Goal: Information Seeking & Learning: Learn about a topic

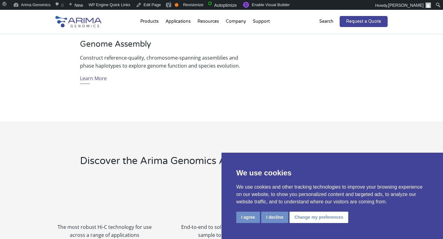
click at [235, 219] on div "We use cookies We use cookies and other tracking technologies to improve your b…" at bounding box center [331, 196] width 221 height 86
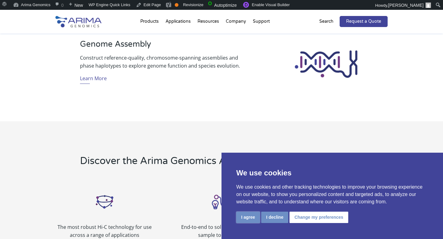
click at [245, 218] on button "I agree" at bounding box center [248, 217] width 24 height 11
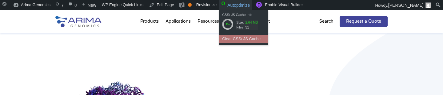
click at [241, 37] on div "Clear CSS/ JS Cache" at bounding box center [243, 39] width 49 height 8
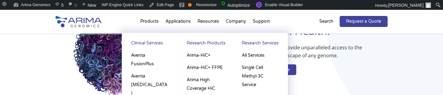
scroll to position [81, 0]
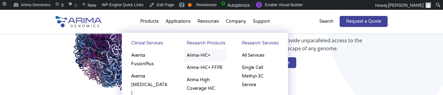
click at [199, 56] on link "Arima-HiC+" at bounding box center [204, 55] width 43 height 12
